Goal: Communication & Community: Connect with others

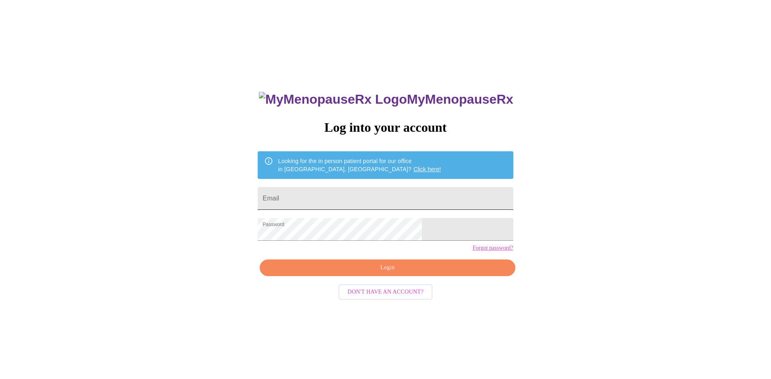
click at [341, 200] on input "Email" at bounding box center [385, 198] width 255 height 23
type input "[EMAIL_ADDRESS][DOMAIN_NAME]"
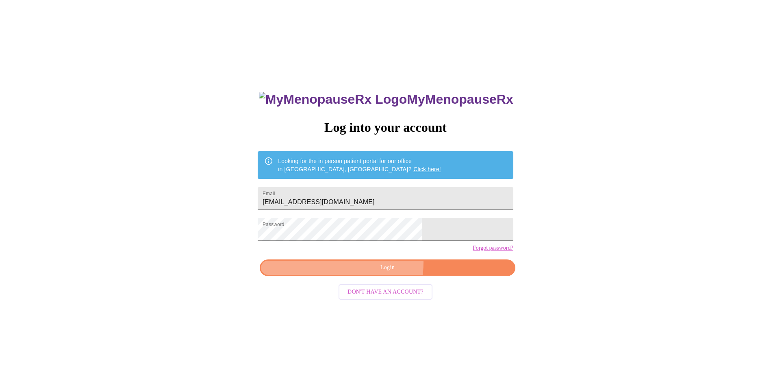
click at [362, 273] on span "Login" at bounding box center [387, 268] width 237 height 10
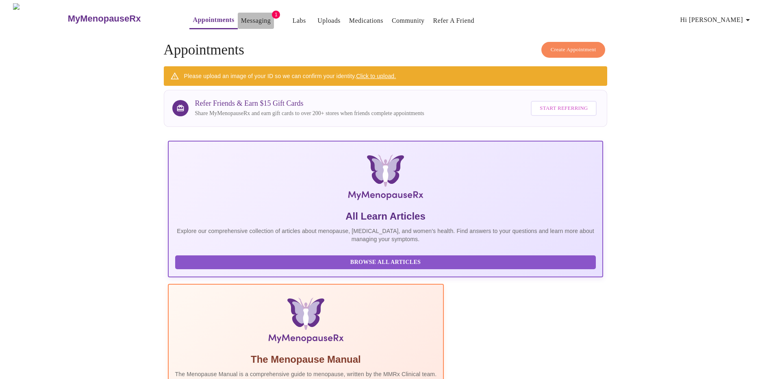
click at [241, 15] on link "Messaging" at bounding box center [256, 20] width 30 height 11
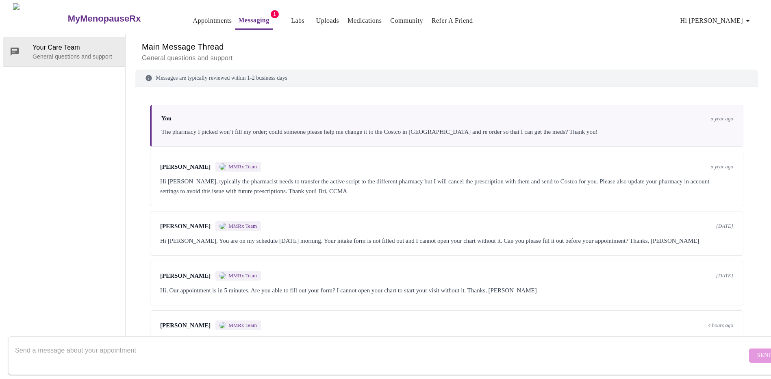
click at [239, 15] on link "Messaging" at bounding box center [254, 20] width 31 height 11
